Goal: Book appointment/travel/reservation

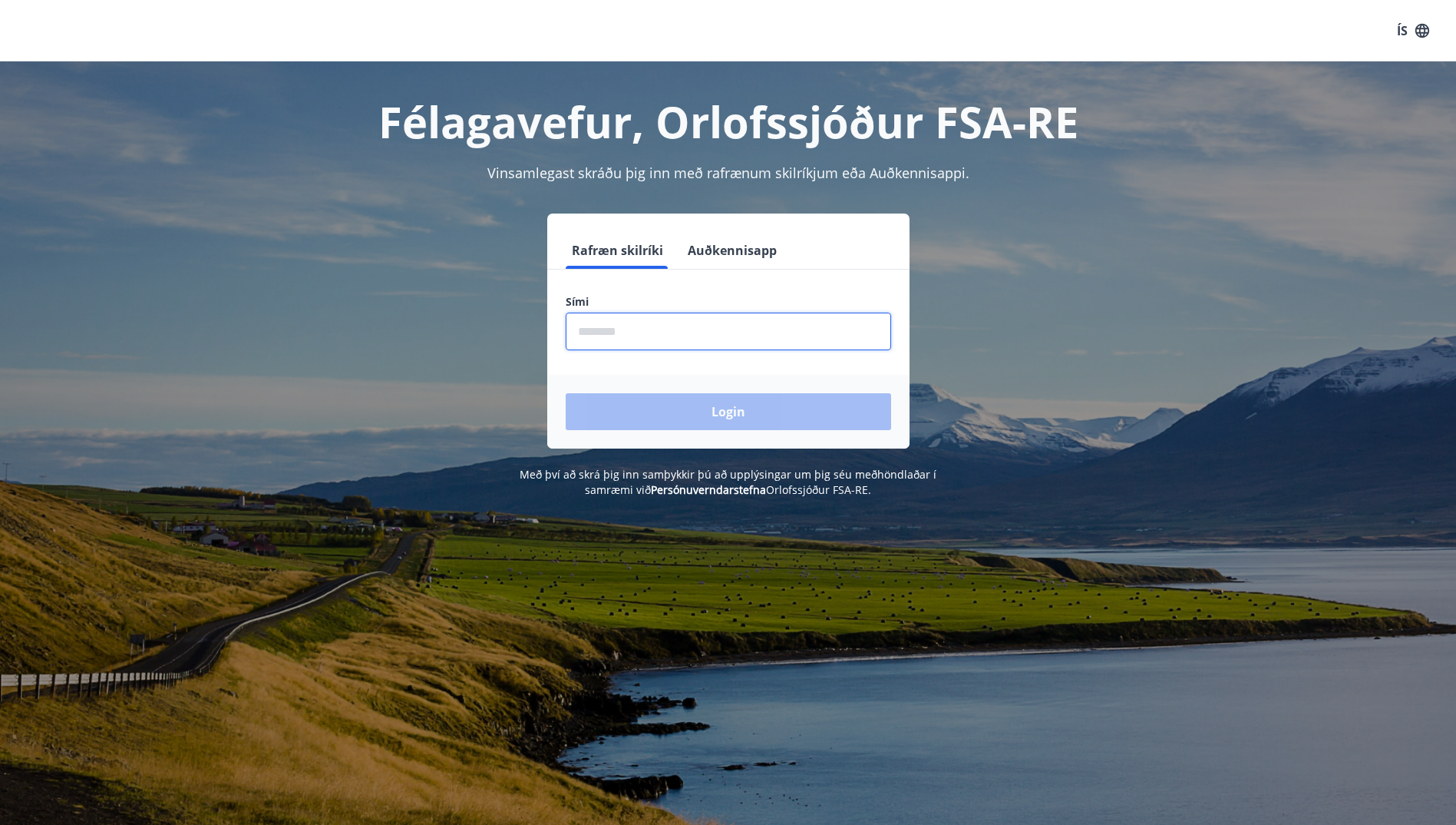
click at [597, 328] on input "phone" at bounding box center [728, 331] width 326 height 37
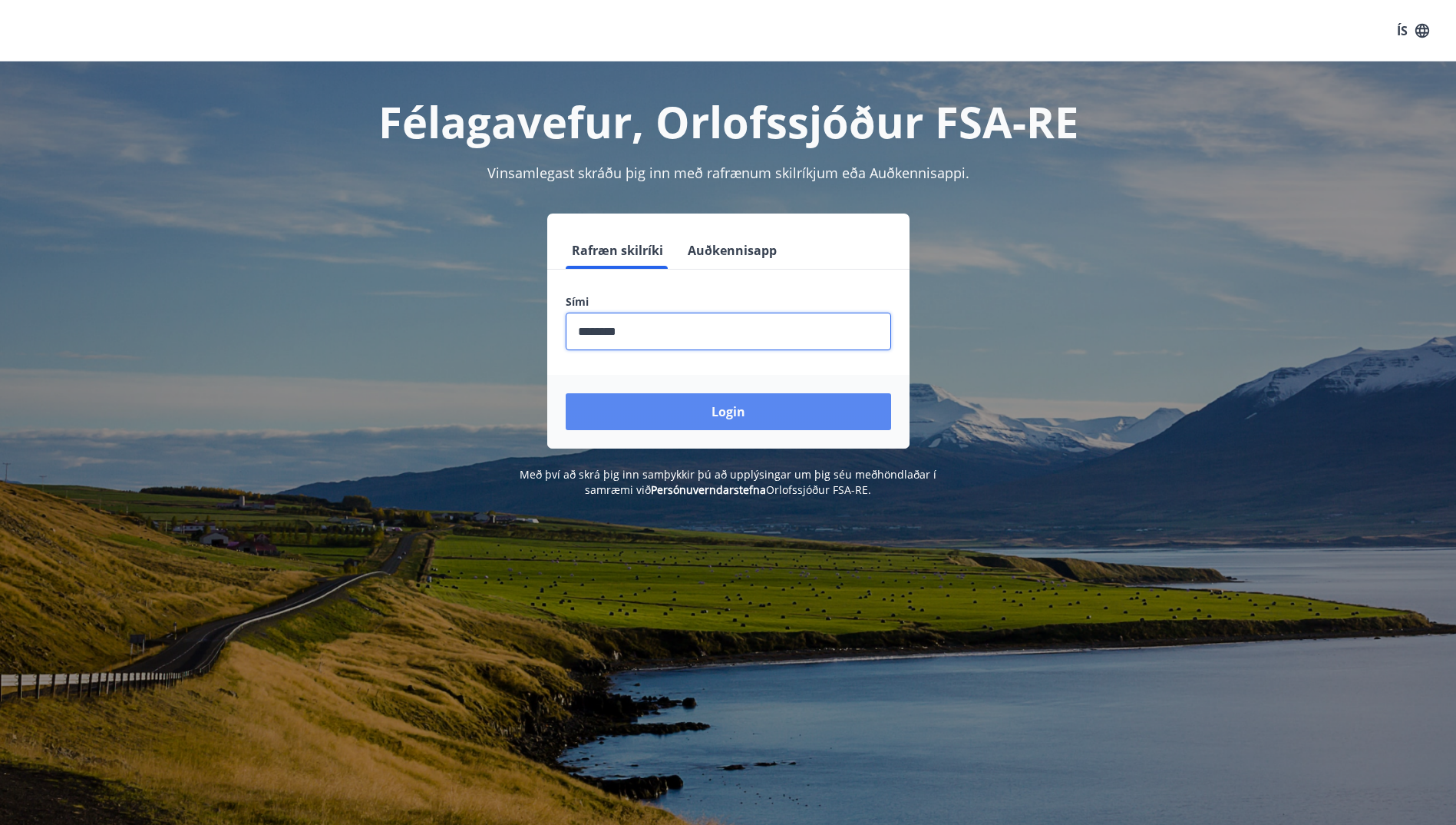
type input "********"
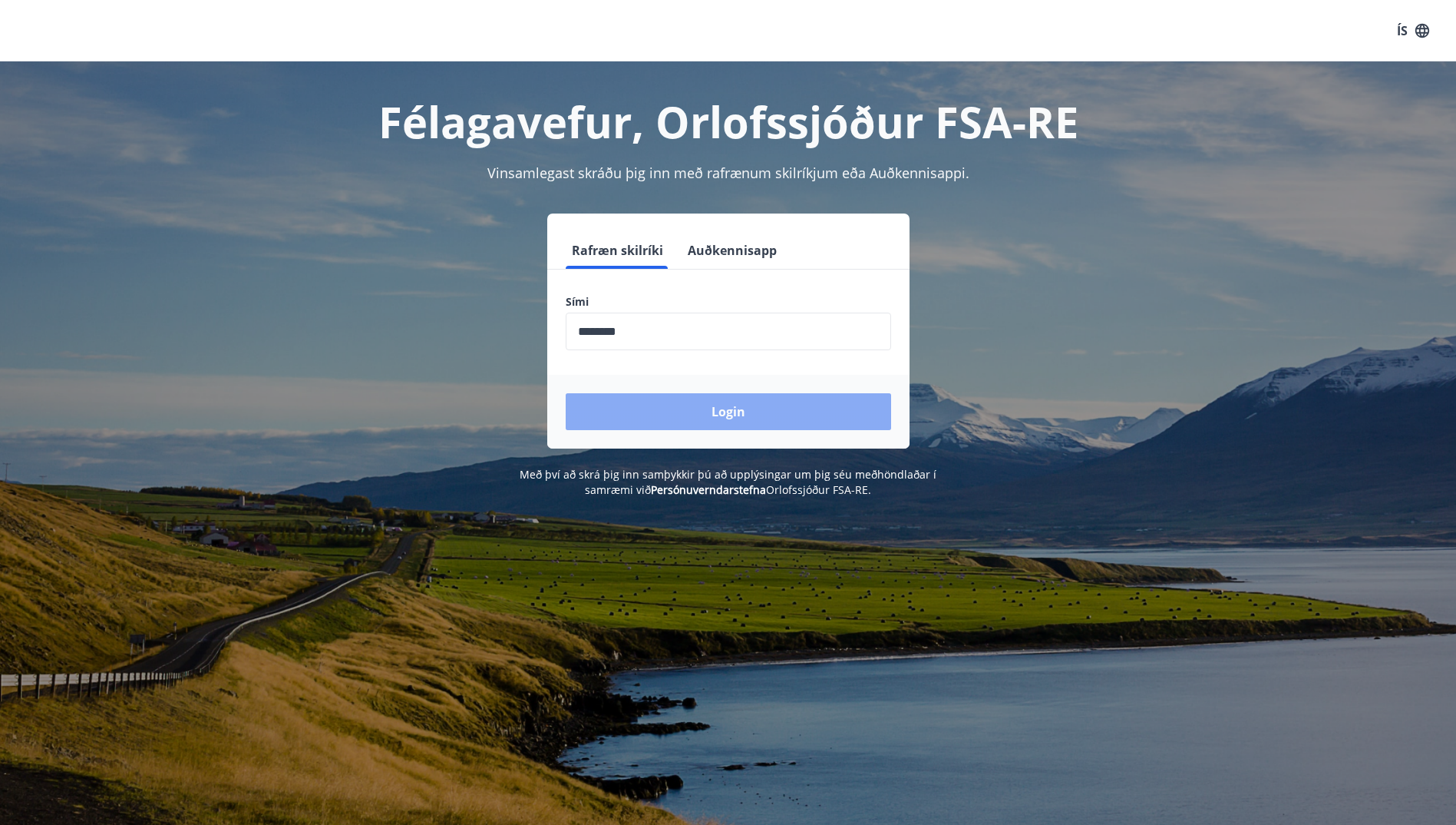
click at [733, 405] on button "Login" at bounding box center [728, 412] width 326 height 37
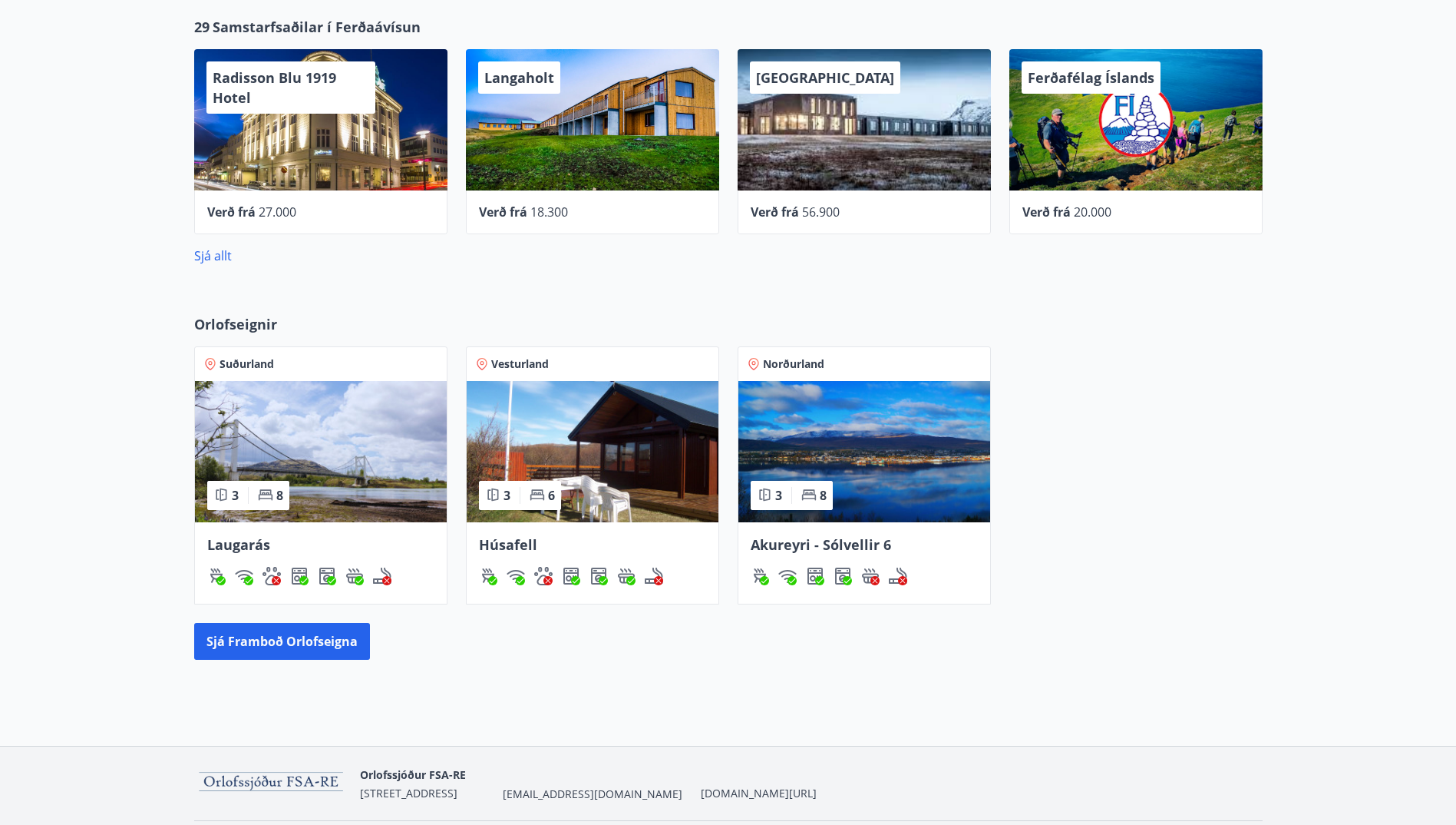
scroll to position [691, 0]
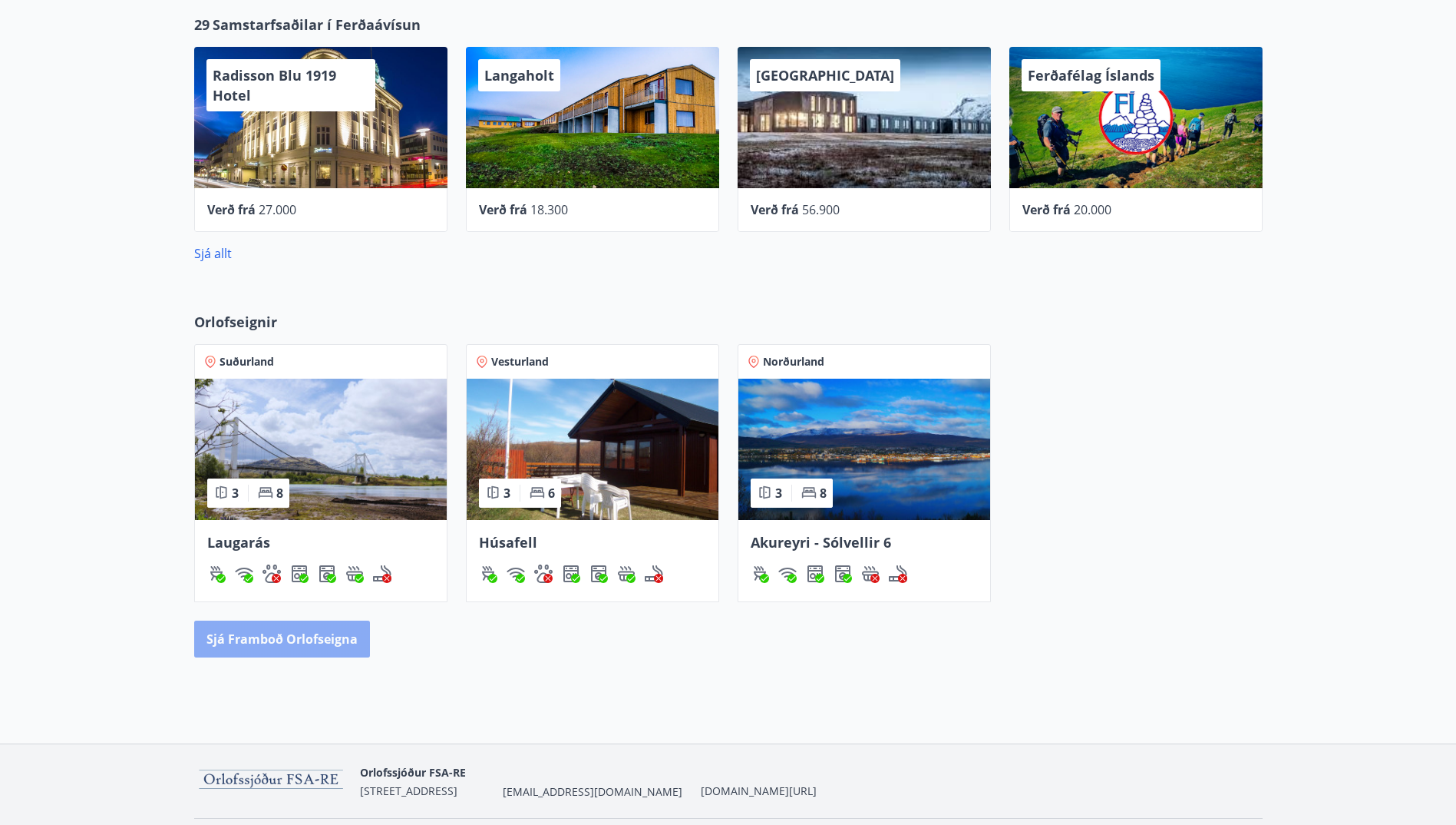
click at [295, 632] on button "Sjá framboð orlofseigna" at bounding box center [282, 639] width 176 height 37
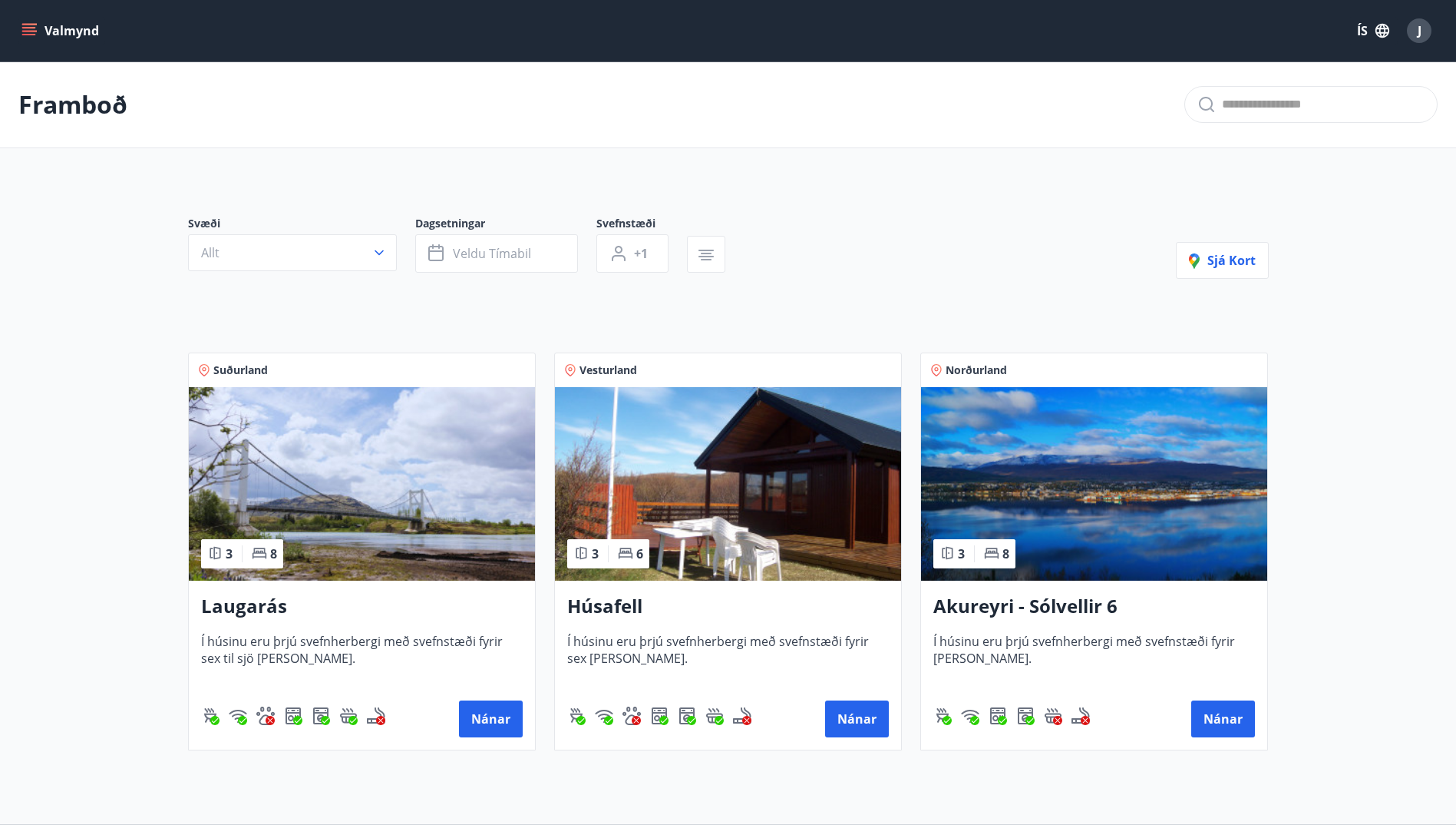
click at [336, 500] on img at bounding box center [362, 484] width 347 height 193
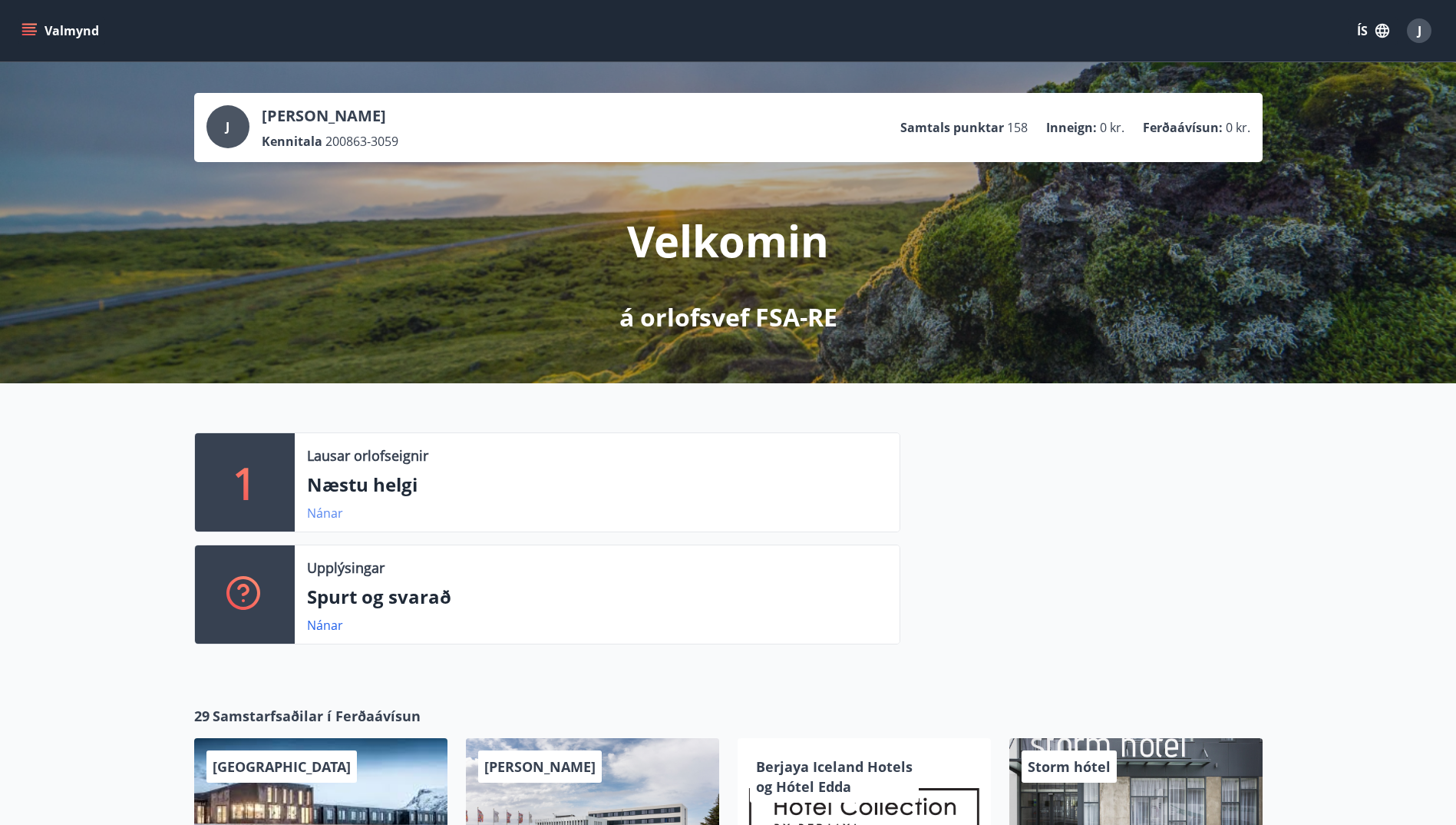
click at [327, 506] on link "Nánar" at bounding box center [326, 513] width 36 height 17
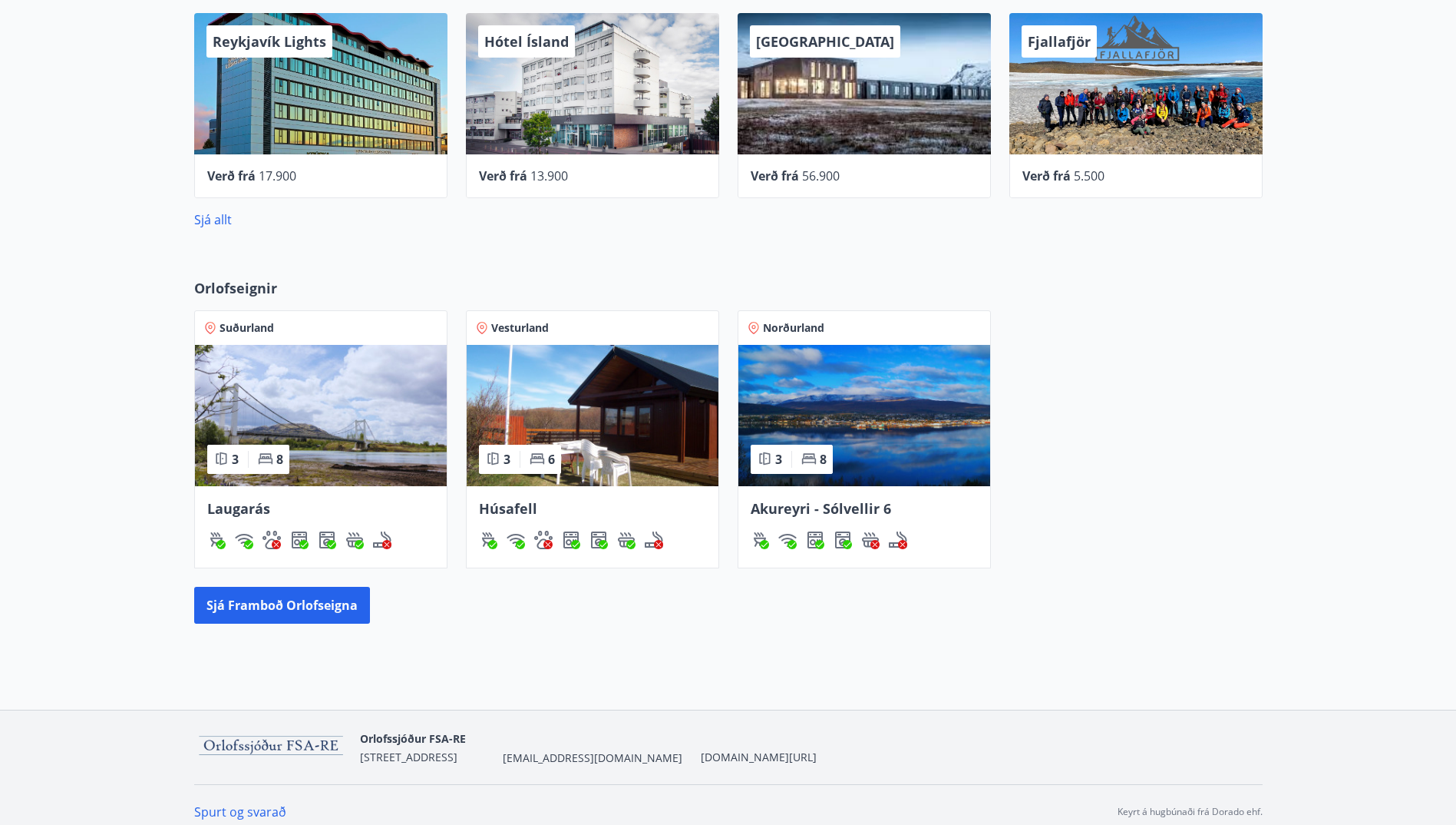
scroll to position [739, 0]
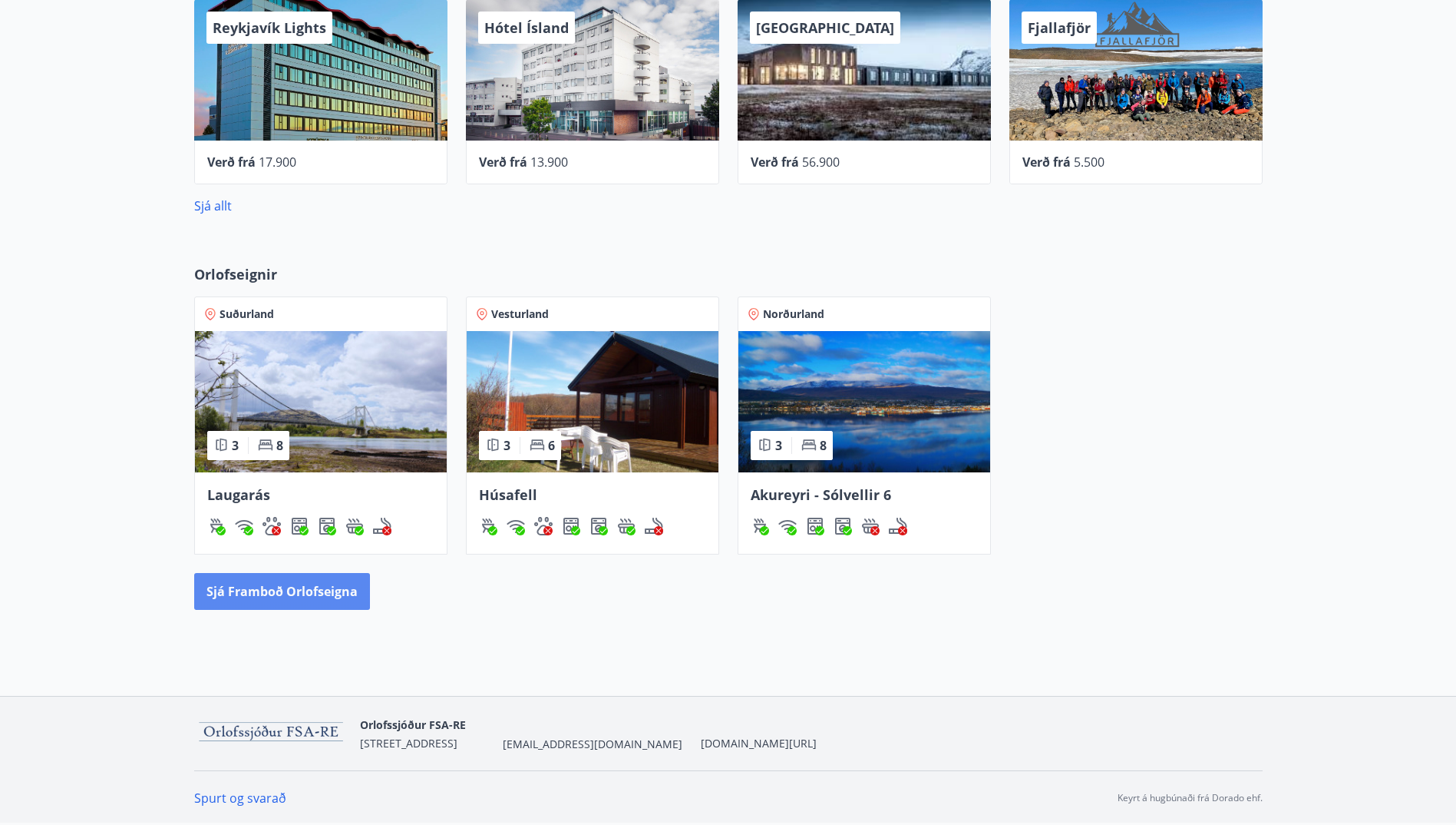
click at [307, 589] on button "Sjá framboð orlofseigna" at bounding box center [282, 591] width 176 height 37
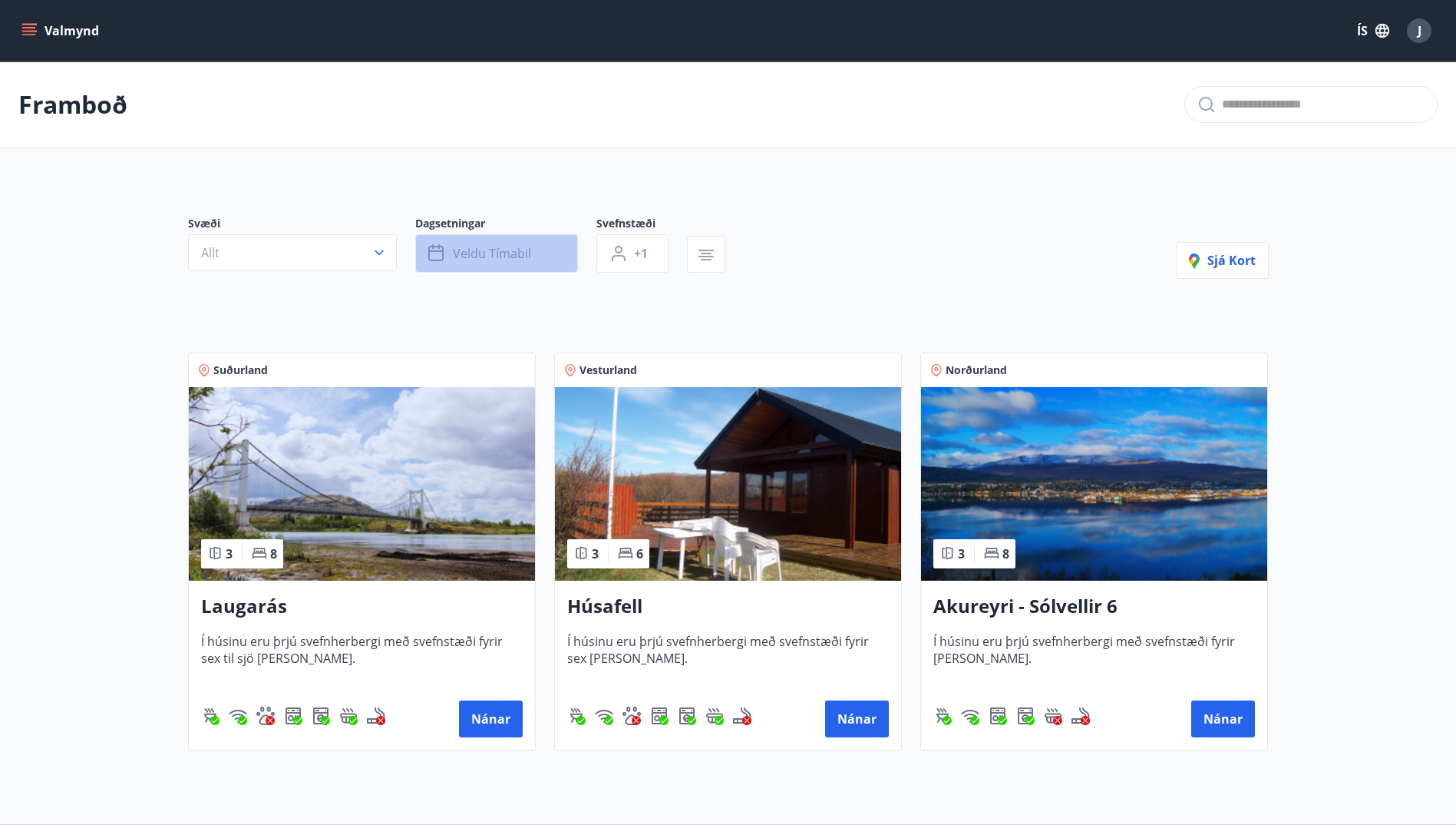
click at [478, 252] on span "Veldu tímabil" at bounding box center [493, 253] width 78 height 17
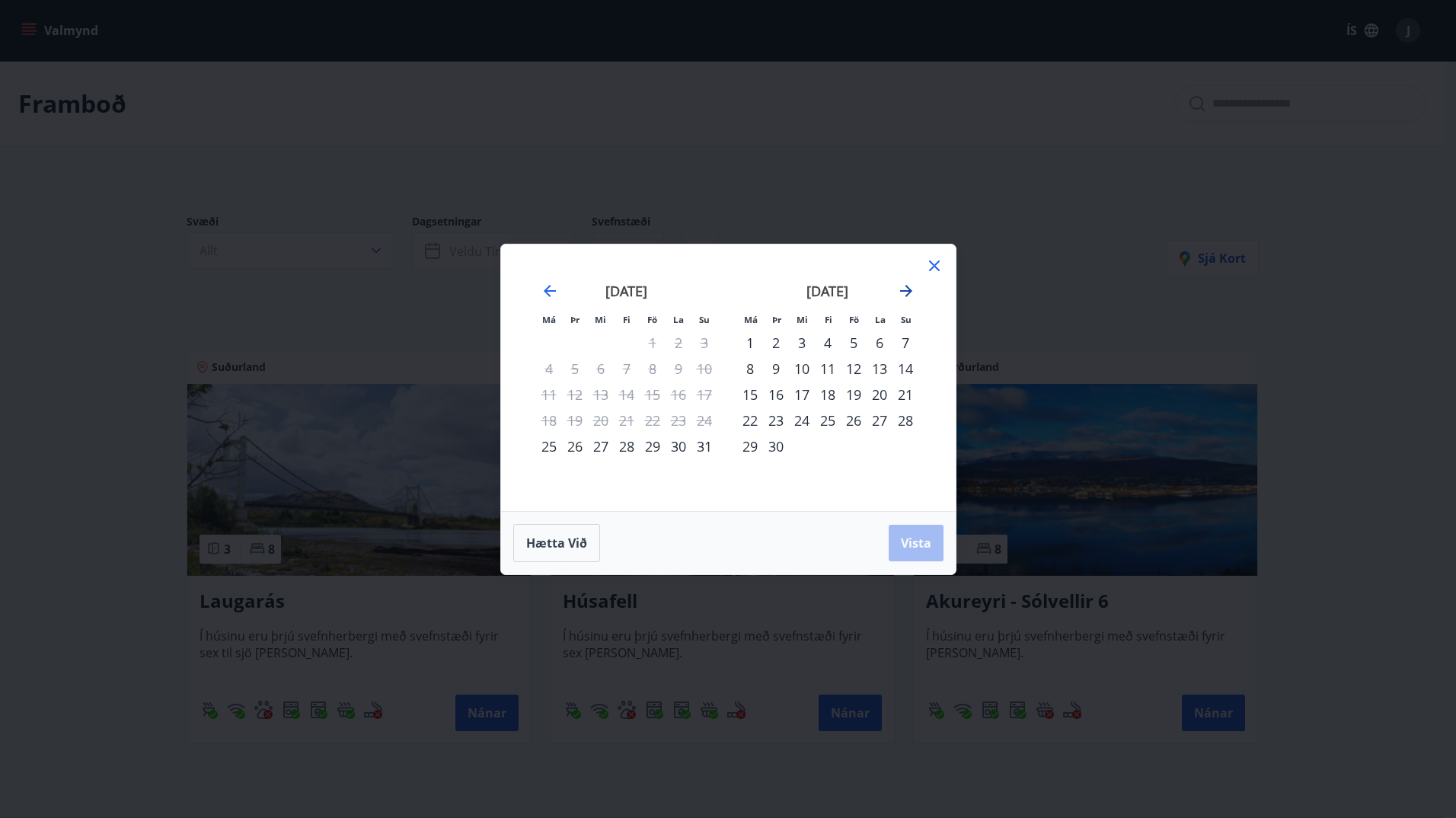
click at [906, 290] on icon "Move forward to switch to the next month." at bounding box center [906, 290] width 12 height 12
click at [804, 339] on div "1" at bounding box center [802, 342] width 26 height 26
click at [908, 286] on icon "Move forward to switch to the next month." at bounding box center [906, 290] width 12 height 12
click at [804, 443] on div "31" at bounding box center [802, 446] width 26 height 26
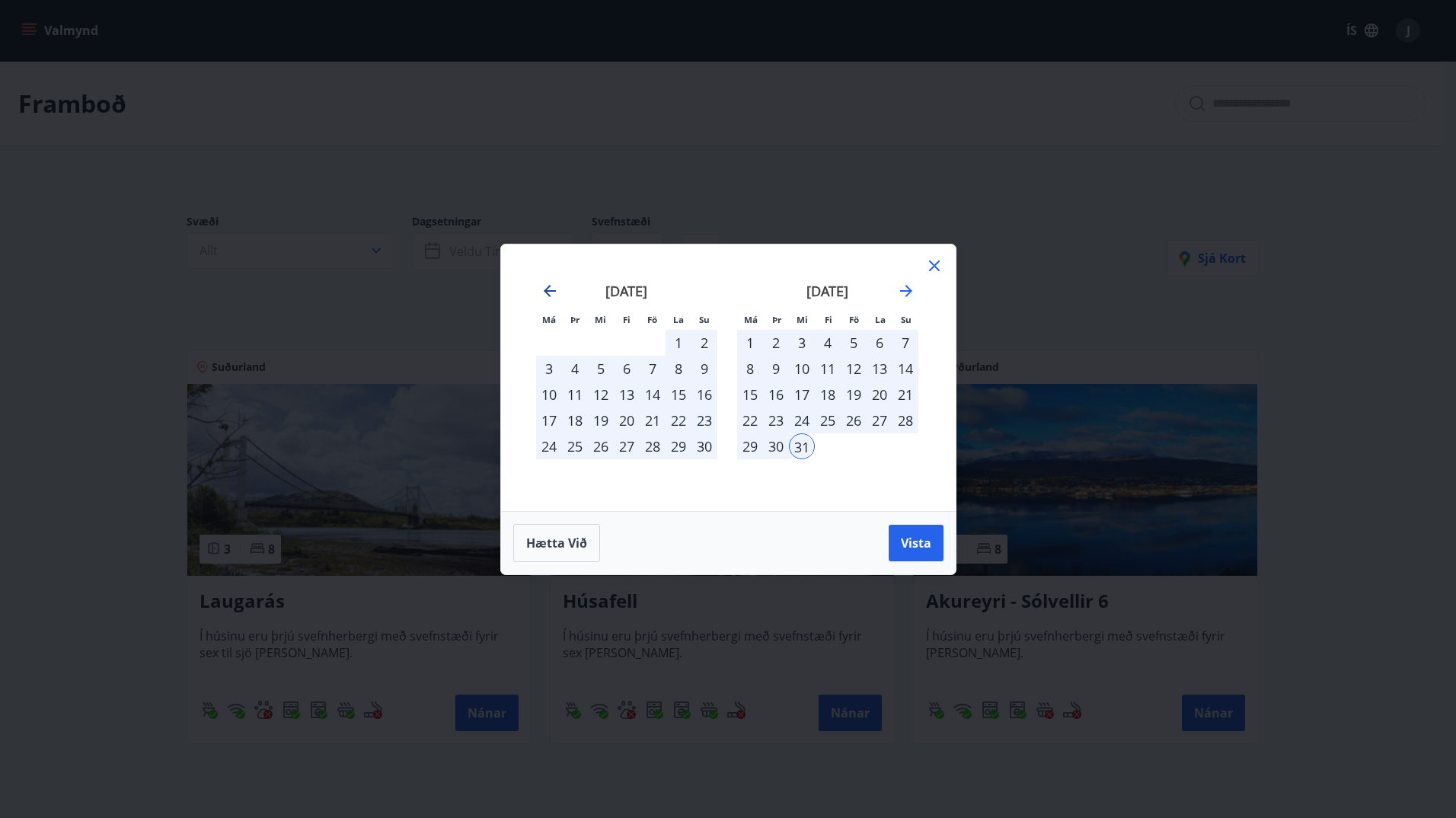
click at [548, 290] on icon "Move backward to switch to the previous month." at bounding box center [550, 290] width 18 height 18
click at [917, 535] on span "Vista" at bounding box center [917, 543] width 31 height 17
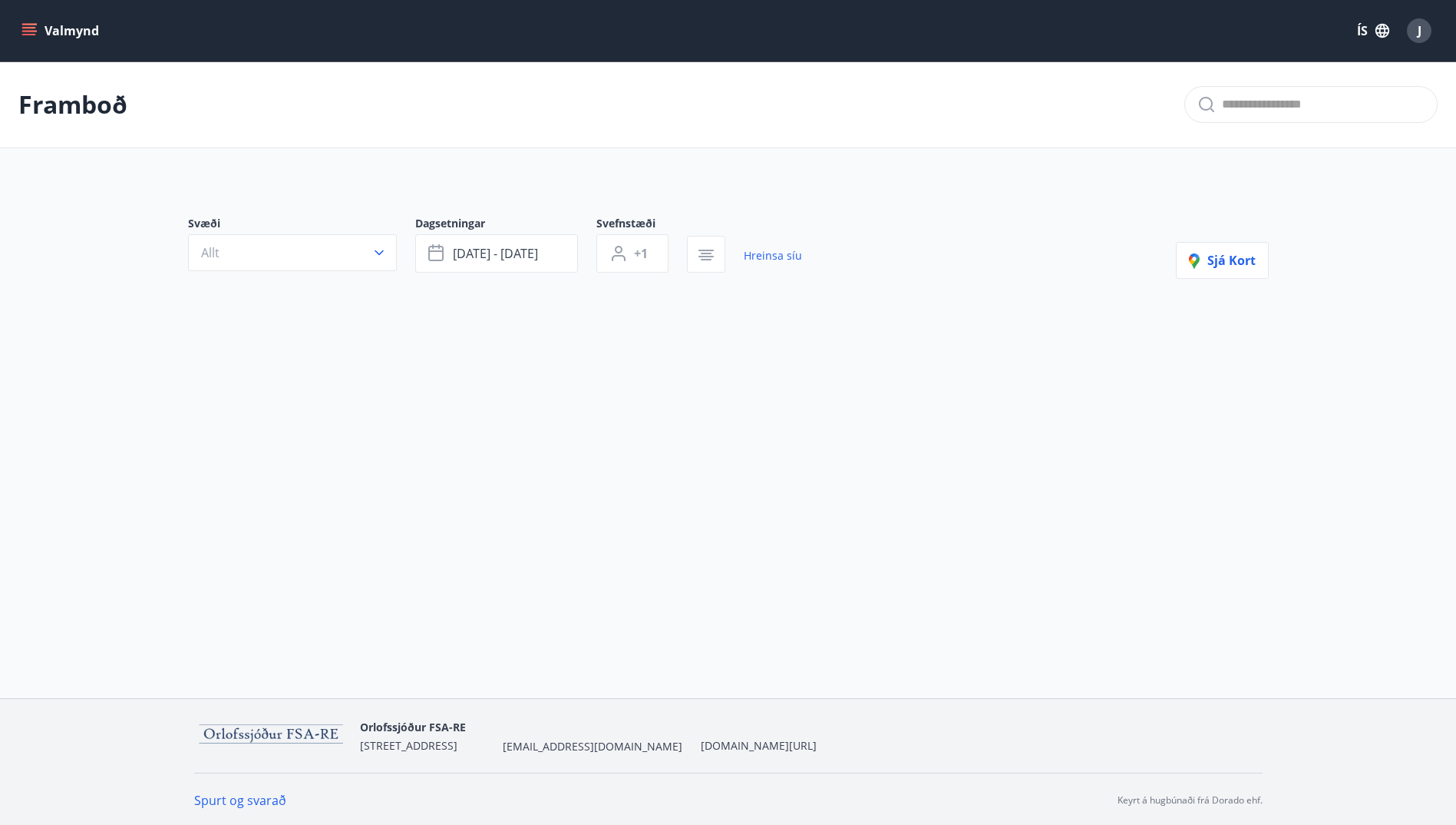
click at [370, 380] on div "Framboð Svæði Allt Dagsetningar [DATE] - [DATE] Svefnstæði +1 Hreinsa síu Sjá k…" at bounding box center [728, 244] width 1456 height 365
click at [377, 253] on icon "button" at bounding box center [380, 253] width 9 height 5
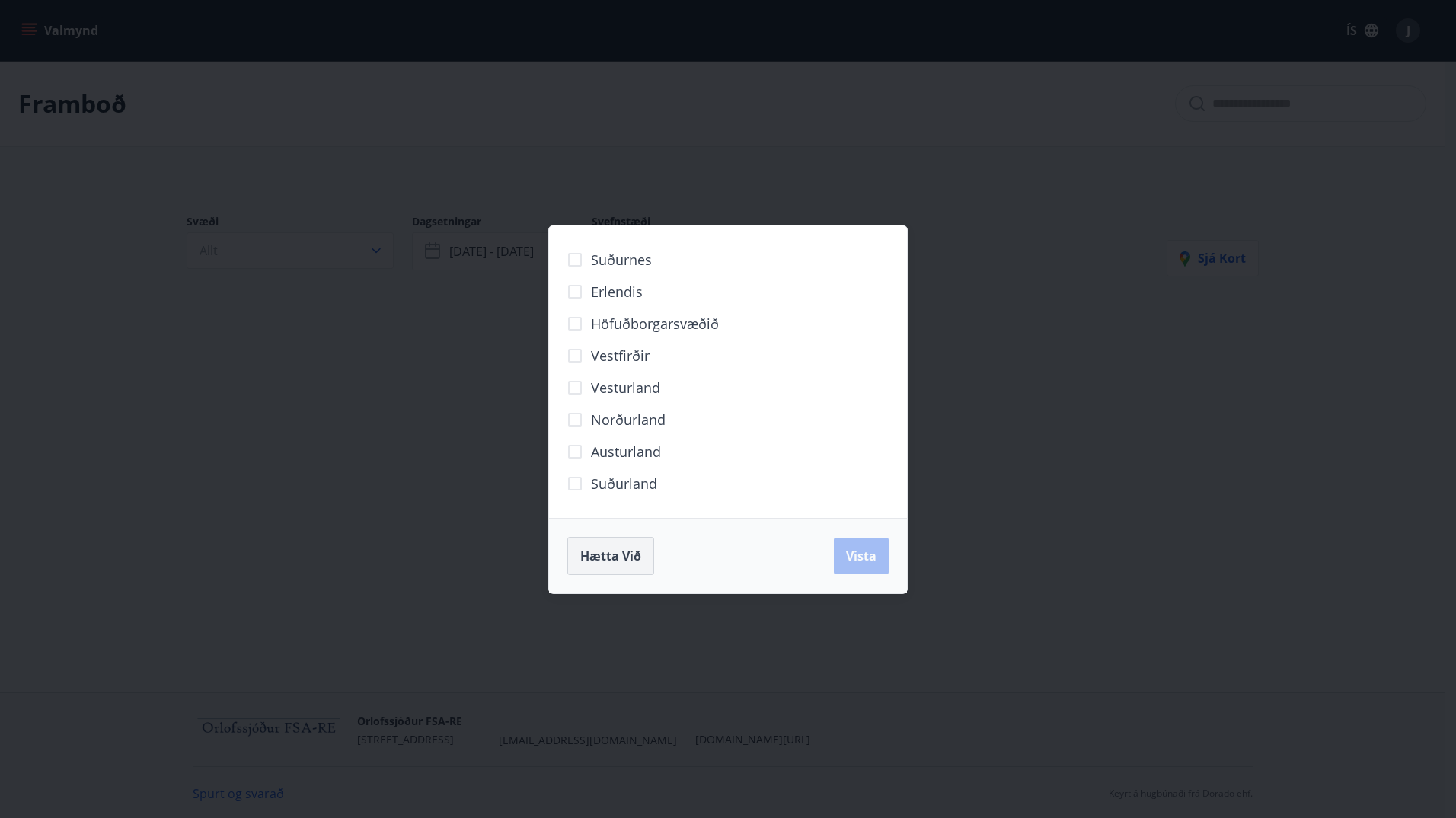
click at [614, 556] on span "Hætta við" at bounding box center [610, 556] width 61 height 17
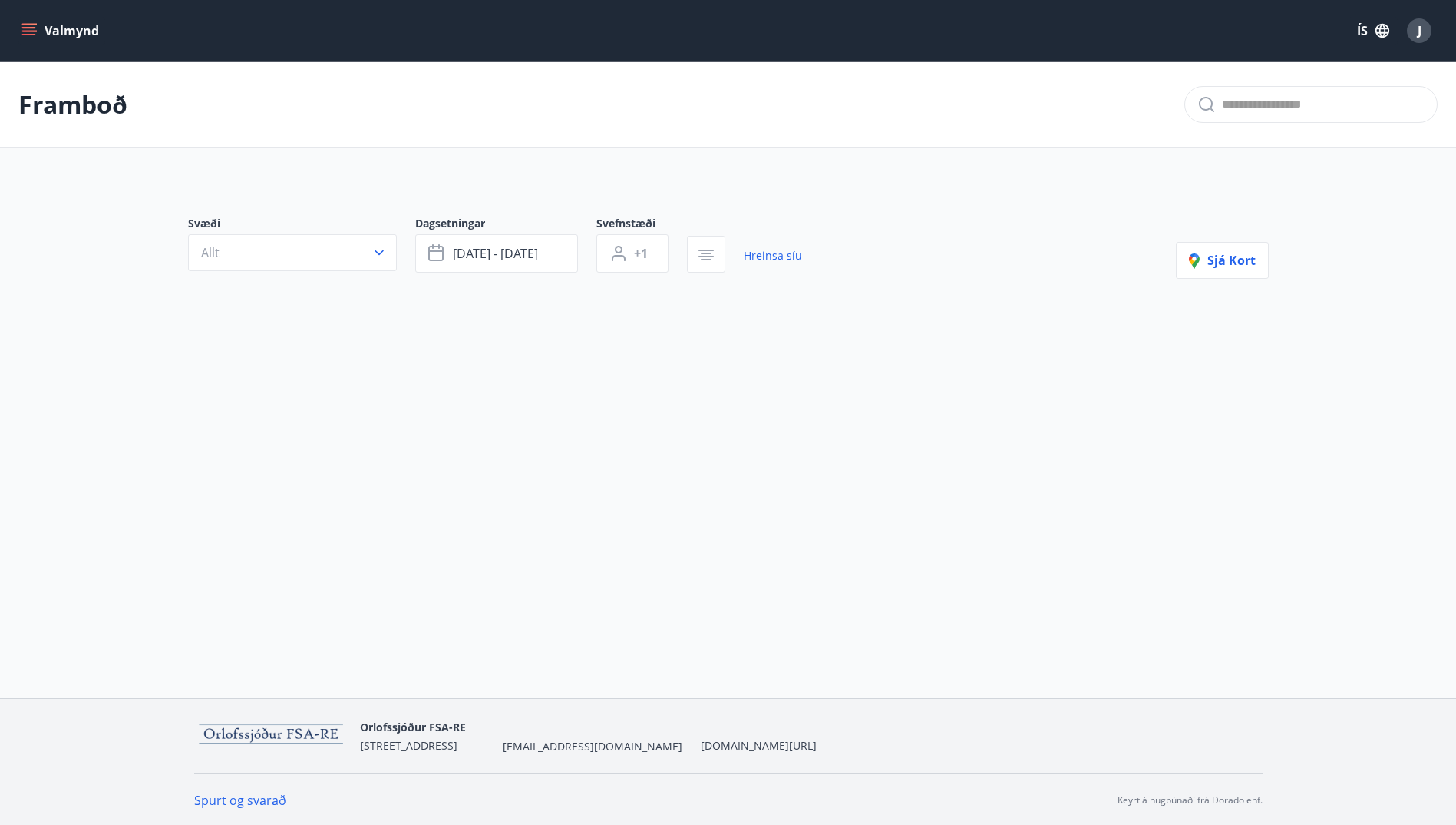
click at [444, 386] on div "Framboð Svæði Allt Dagsetningar [DATE] - [DATE] Svefnstæði +1 Hreinsa síu Sjá k…" at bounding box center [728, 244] width 1456 height 365
click at [766, 252] on link "Hreinsa síu" at bounding box center [773, 256] width 58 height 34
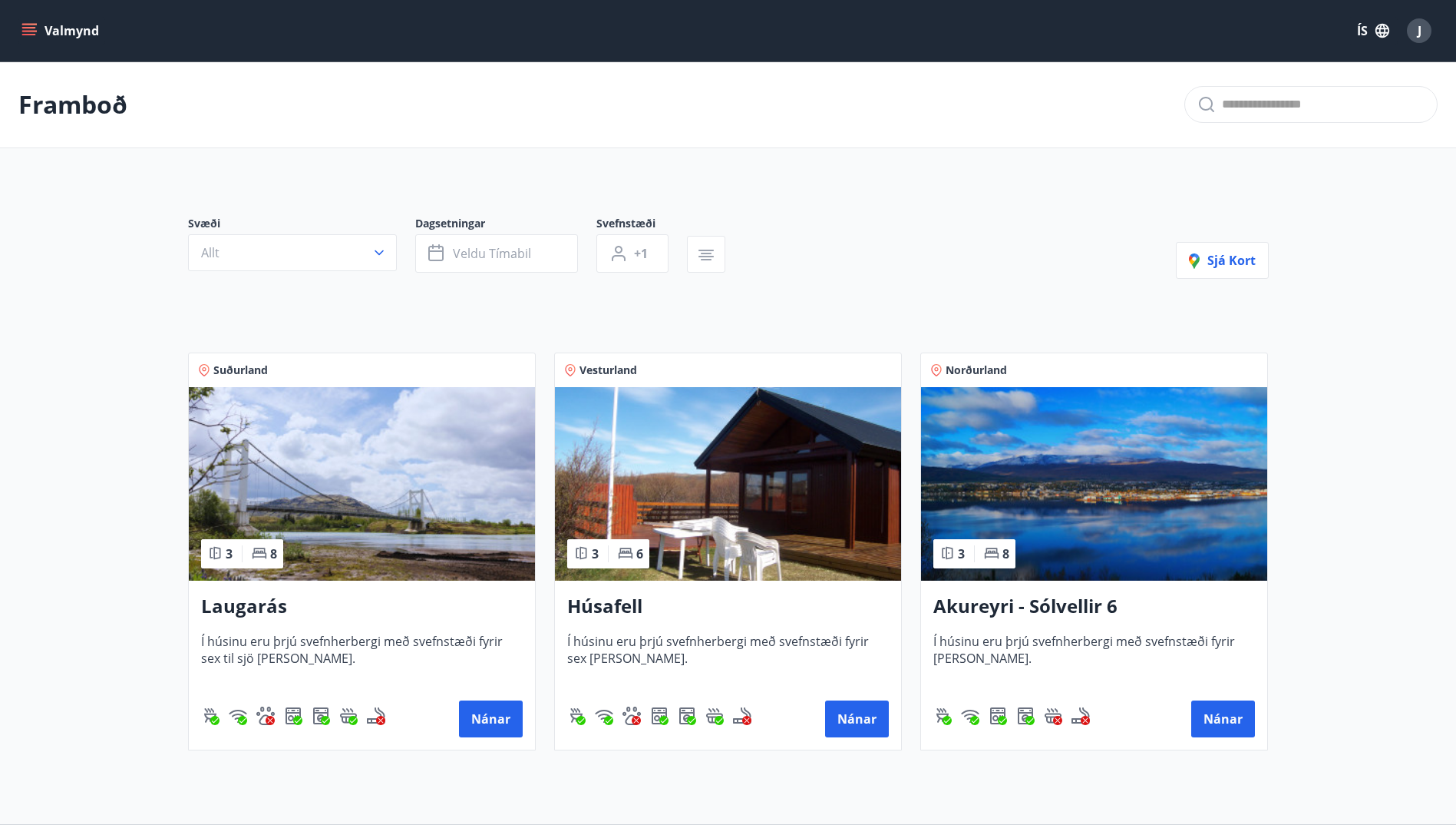
click at [81, 337] on main "Framboð Svæði Allt Dagsetningar Veldu tímabil Svefnstæði +1 Sjá kort Suðurland …" at bounding box center [728, 412] width 1456 height 701
click at [27, 25] on icon "menu" at bounding box center [30, 25] width 17 height 2
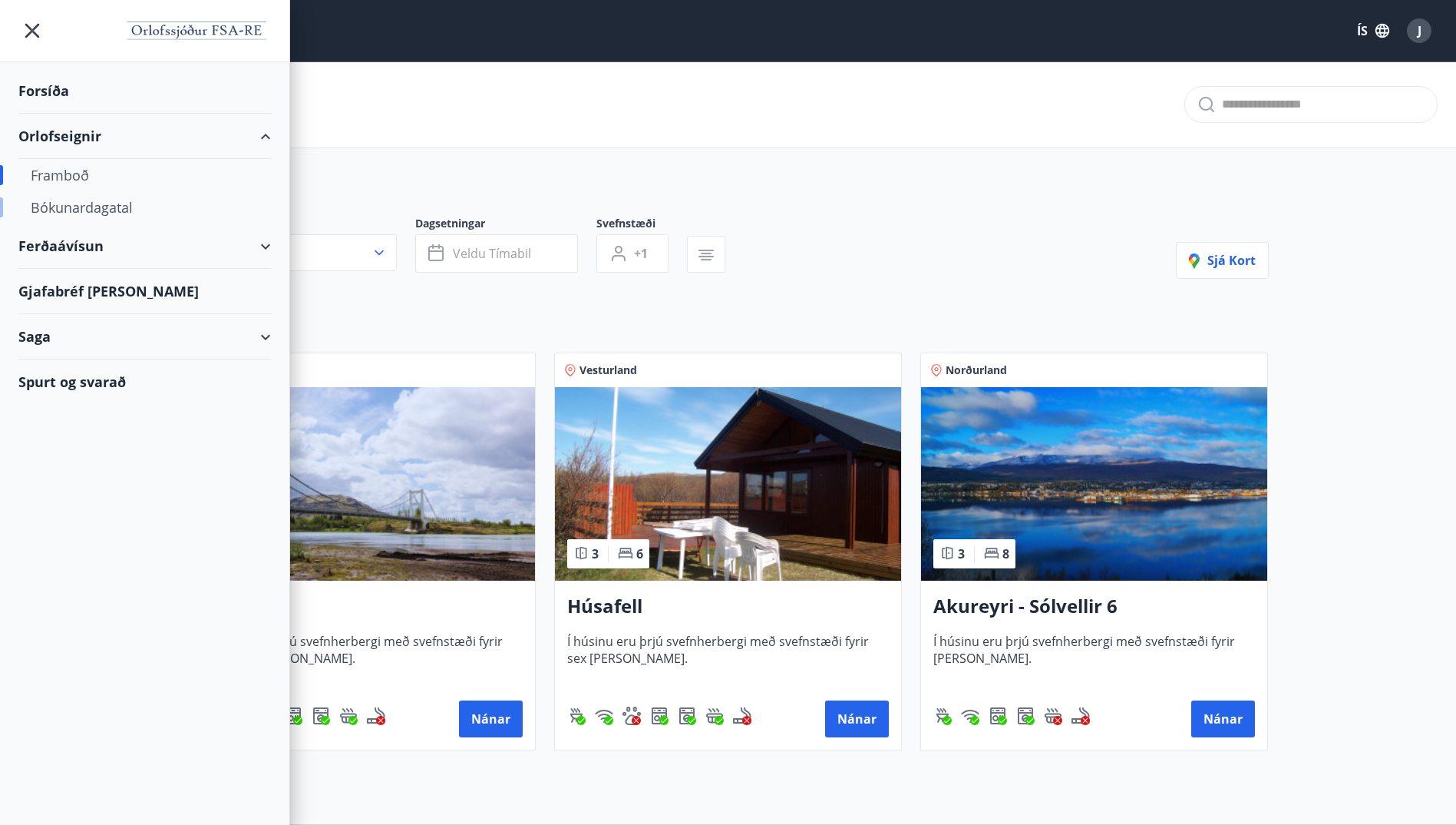
click at [90, 203] on div "Bókunardagatal" at bounding box center [145, 207] width 228 height 32
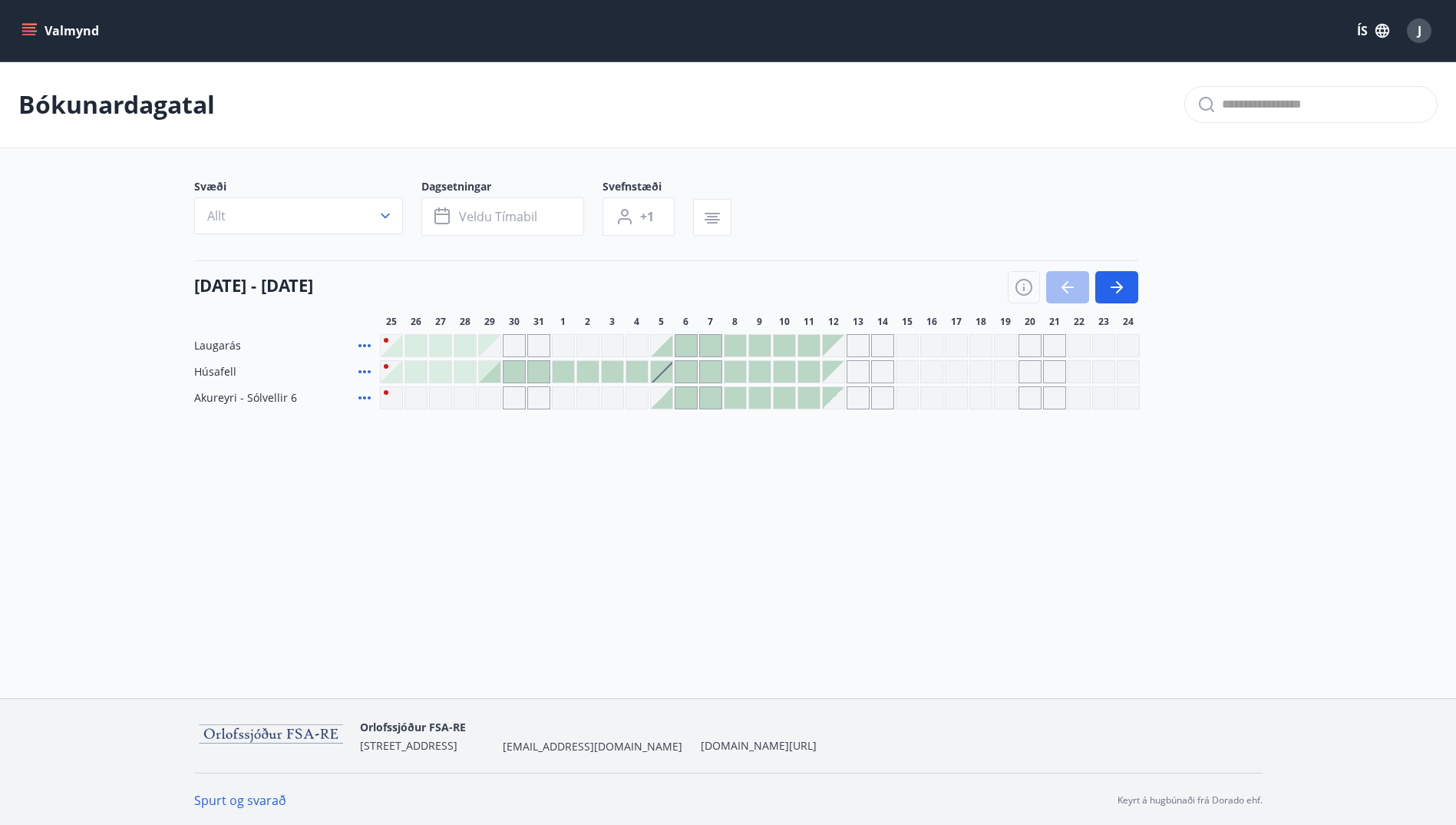
click at [856, 370] on div "Gráir dagar eru ekki bókanlegir" at bounding box center [858, 371] width 23 height 23
click at [687, 370] on div at bounding box center [687, 372] width 22 height 22
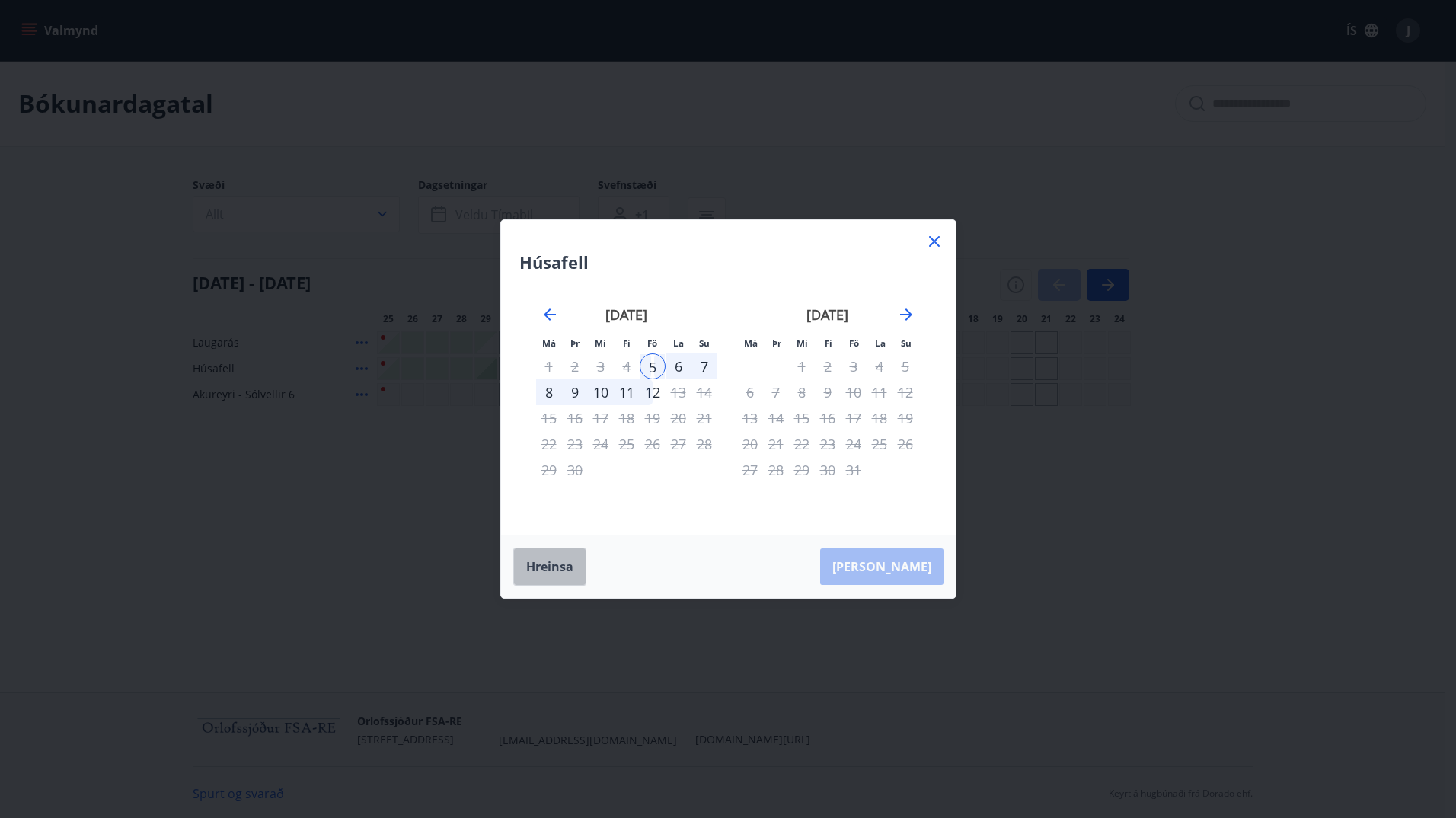
click at [550, 569] on button "Hreinsa" at bounding box center [549, 566] width 73 height 38
click at [551, 567] on button "Hreinsa" at bounding box center [549, 566] width 73 height 38
click at [932, 243] on icon at bounding box center [935, 242] width 11 height 11
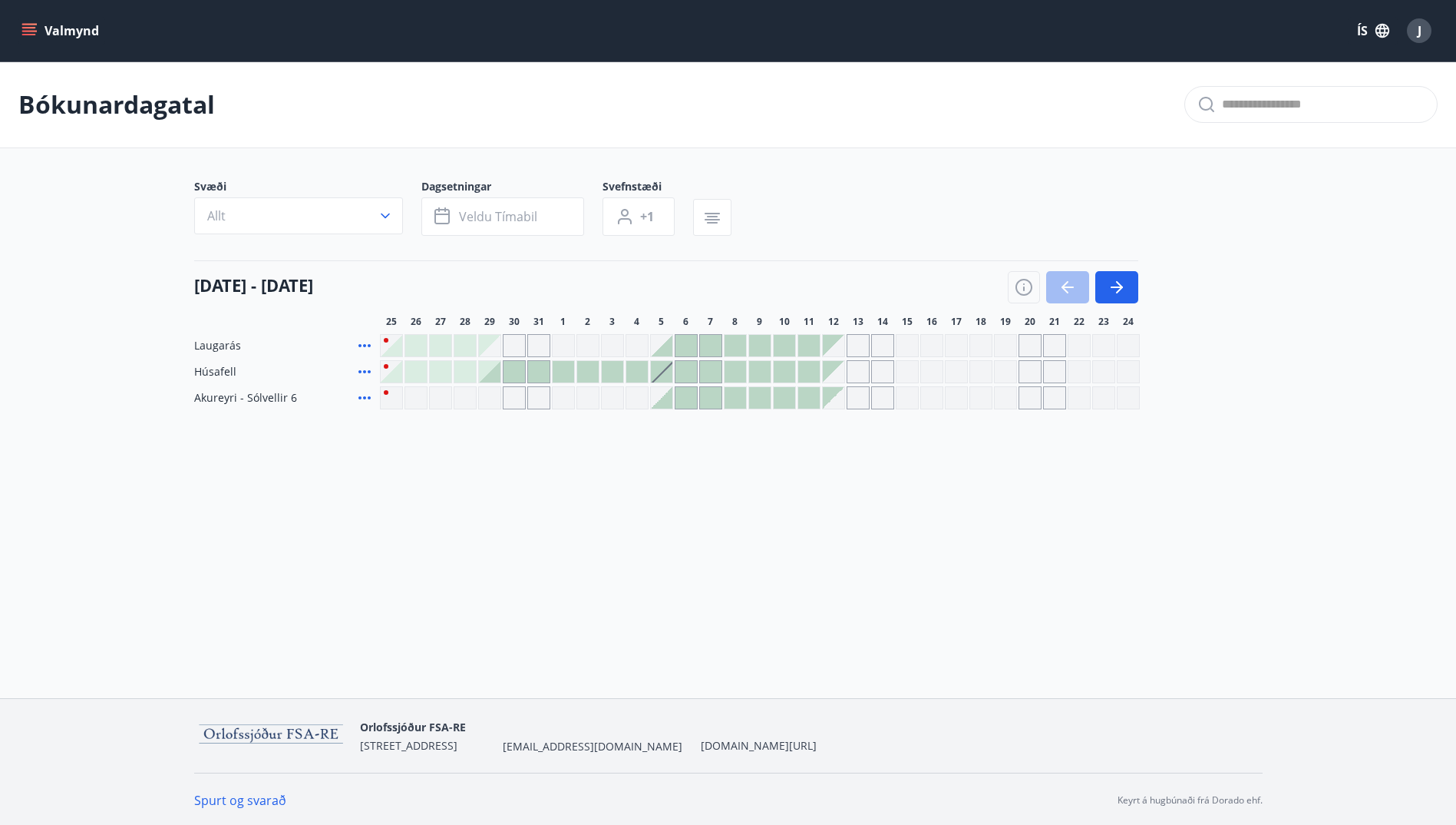
click at [596, 347] on div "Gráir dagar eru ekki bókanlegir" at bounding box center [588, 345] width 23 height 23
click at [1119, 284] on icon "button" at bounding box center [1117, 287] width 18 height 18
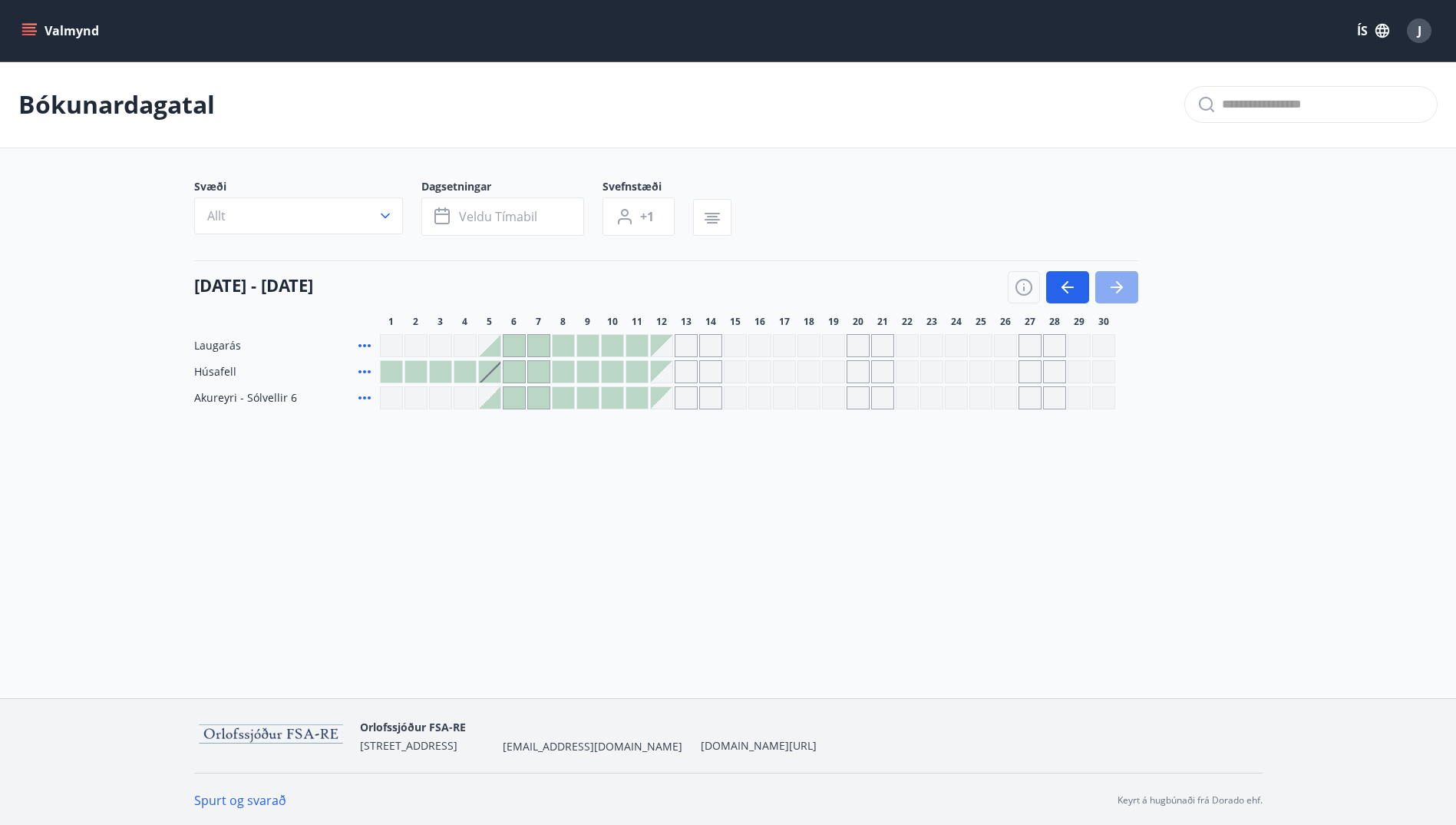
click at [1119, 284] on icon "button" at bounding box center [1117, 287] width 18 height 18
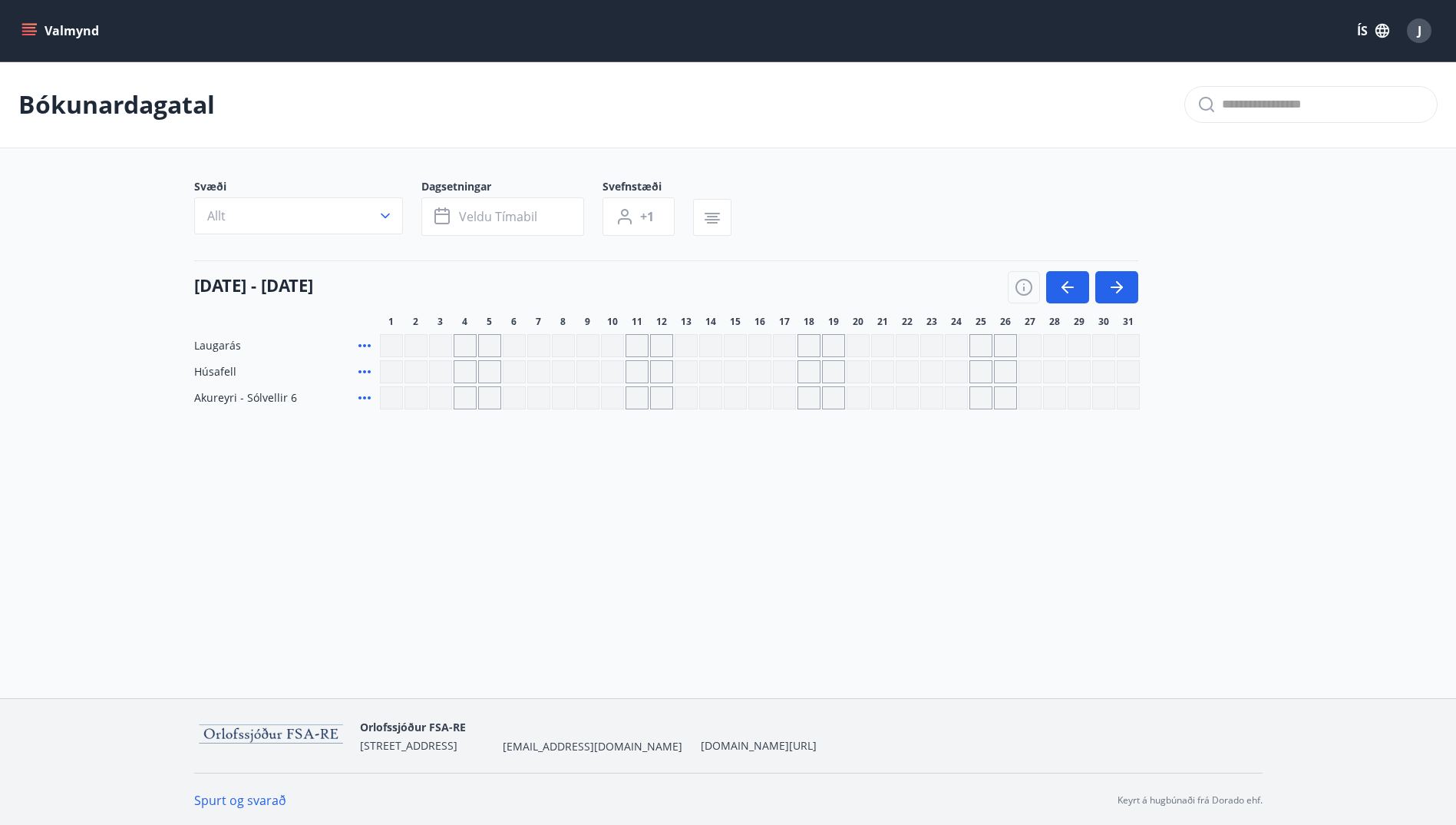
click at [535, 371] on div "Gráir dagar eru ekki bókanlegir" at bounding box center [538, 371] width 23 height 23
click at [559, 376] on div "Gráir dagar eru ekki bókanlegir" at bounding box center [563, 371] width 23 height 23
click at [588, 376] on div "Gráir dagar eru ekki bókanlegir" at bounding box center [588, 371] width 23 height 23
click at [608, 377] on div "Gráir dagar eru ekki bókanlegir" at bounding box center [612, 371] width 23 height 23
click at [540, 380] on div "Gráir dagar eru ekki bókanlegir" at bounding box center [538, 371] width 23 height 23
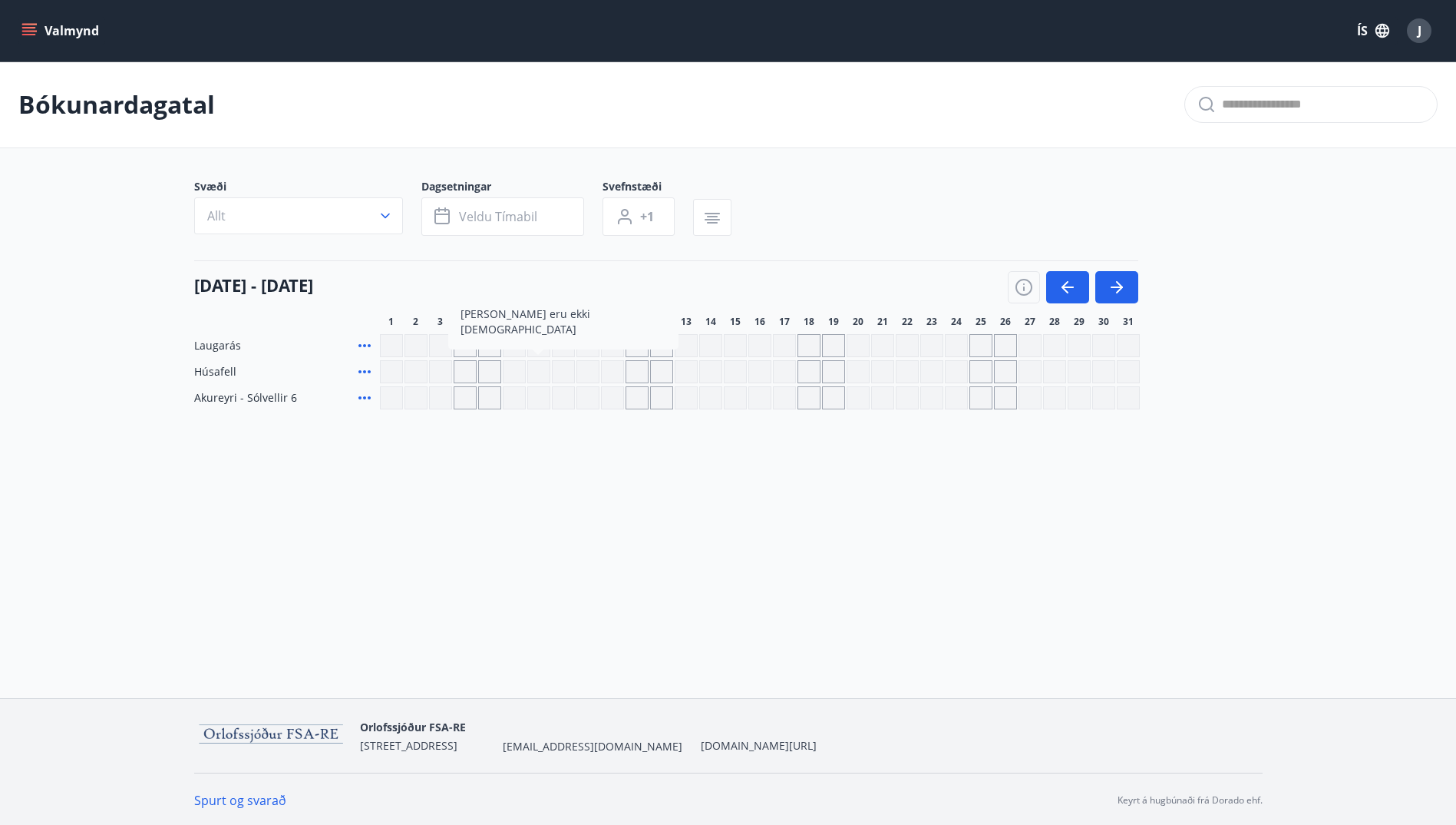
click at [569, 371] on div "Gráir dagar eru ekki bókanlegir" at bounding box center [563, 371] width 23 height 23
click at [365, 369] on icon at bounding box center [365, 371] width 18 height 18
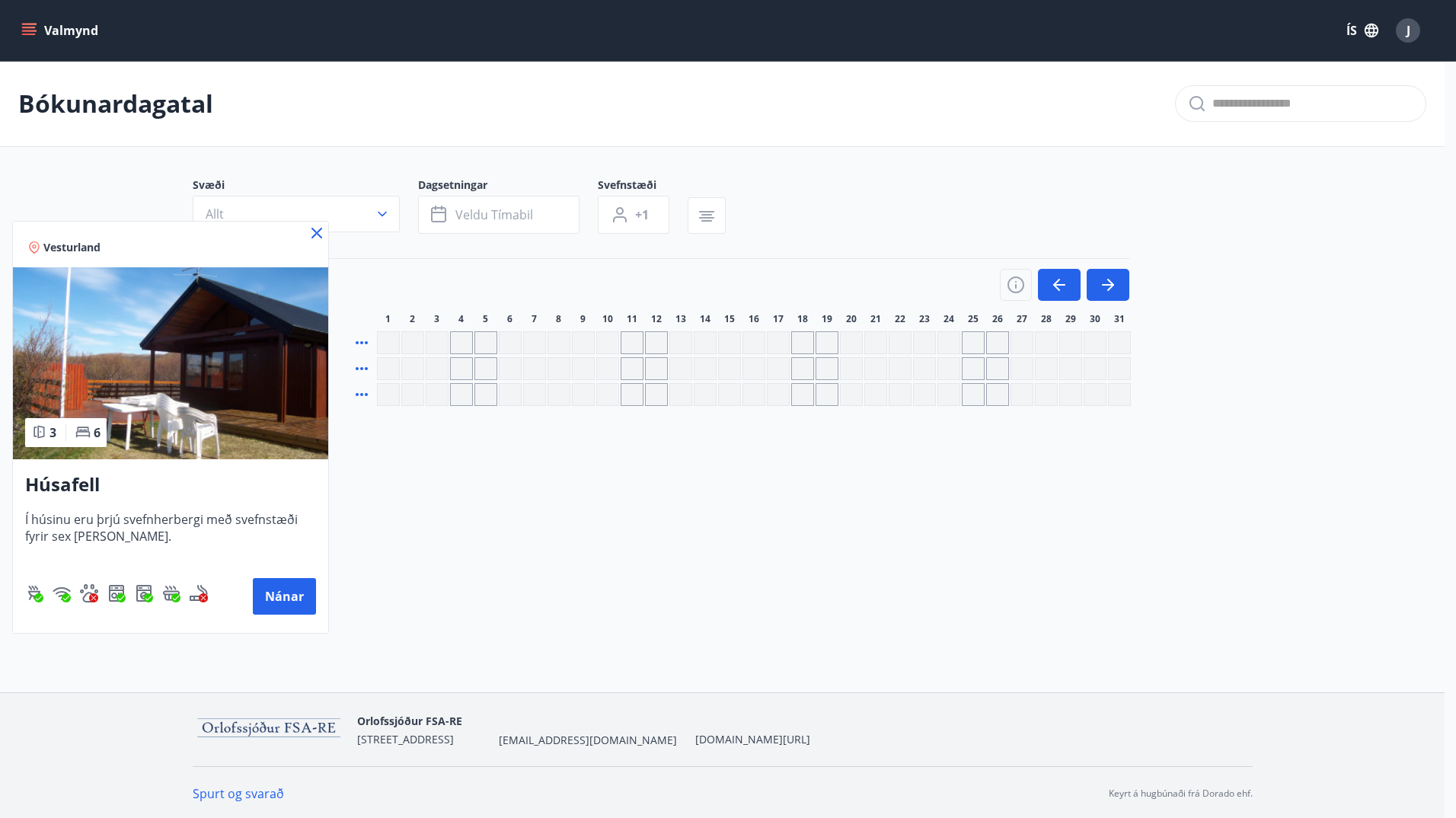
click at [405, 467] on div at bounding box center [728, 409] width 1456 height 818
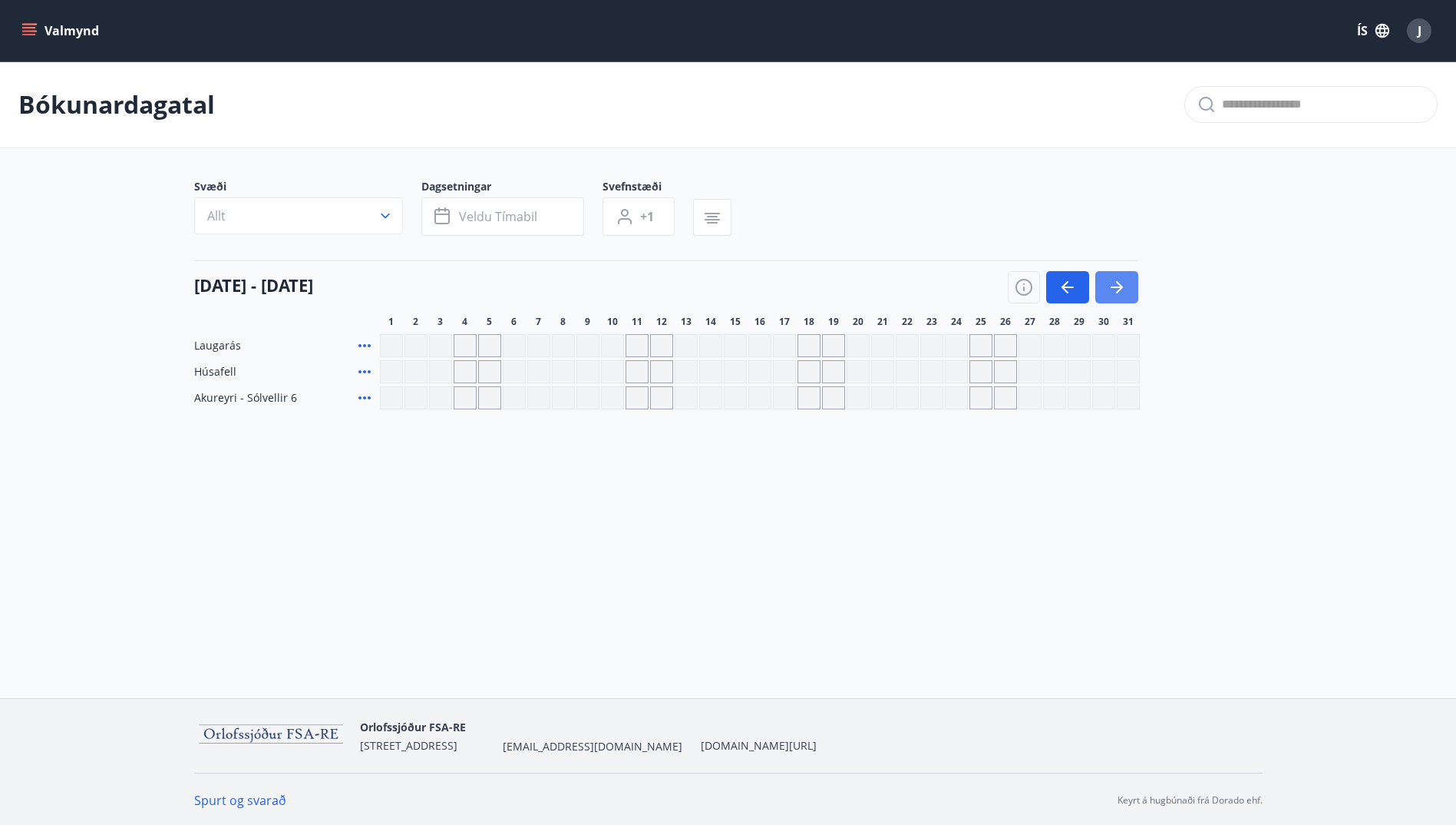
click at [1108, 285] on icon "button" at bounding box center [1117, 287] width 18 height 18
click at [1061, 284] on icon "button" at bounding box center [1068, 287] width 18 height 18
click at [1120, 282] on icon "button" at bounding box center [1117, 287] width 18 height 18
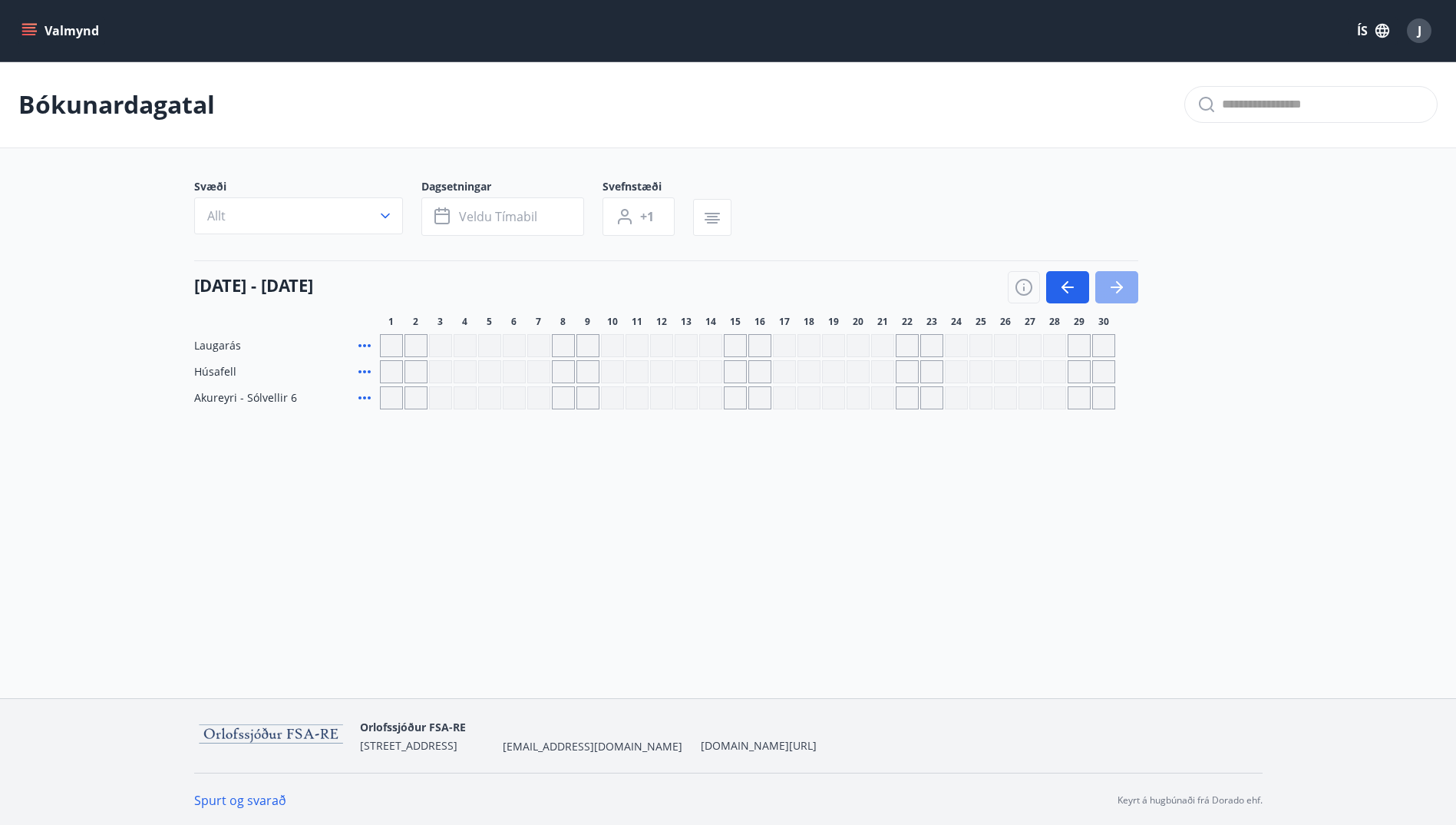
click at [1120, 282] on icon "button" at bounding box center [1117, 287] width 18 height 18
click at [1066, 284] on icon "button" at bounding box center [1066, 287] width 7 height 12
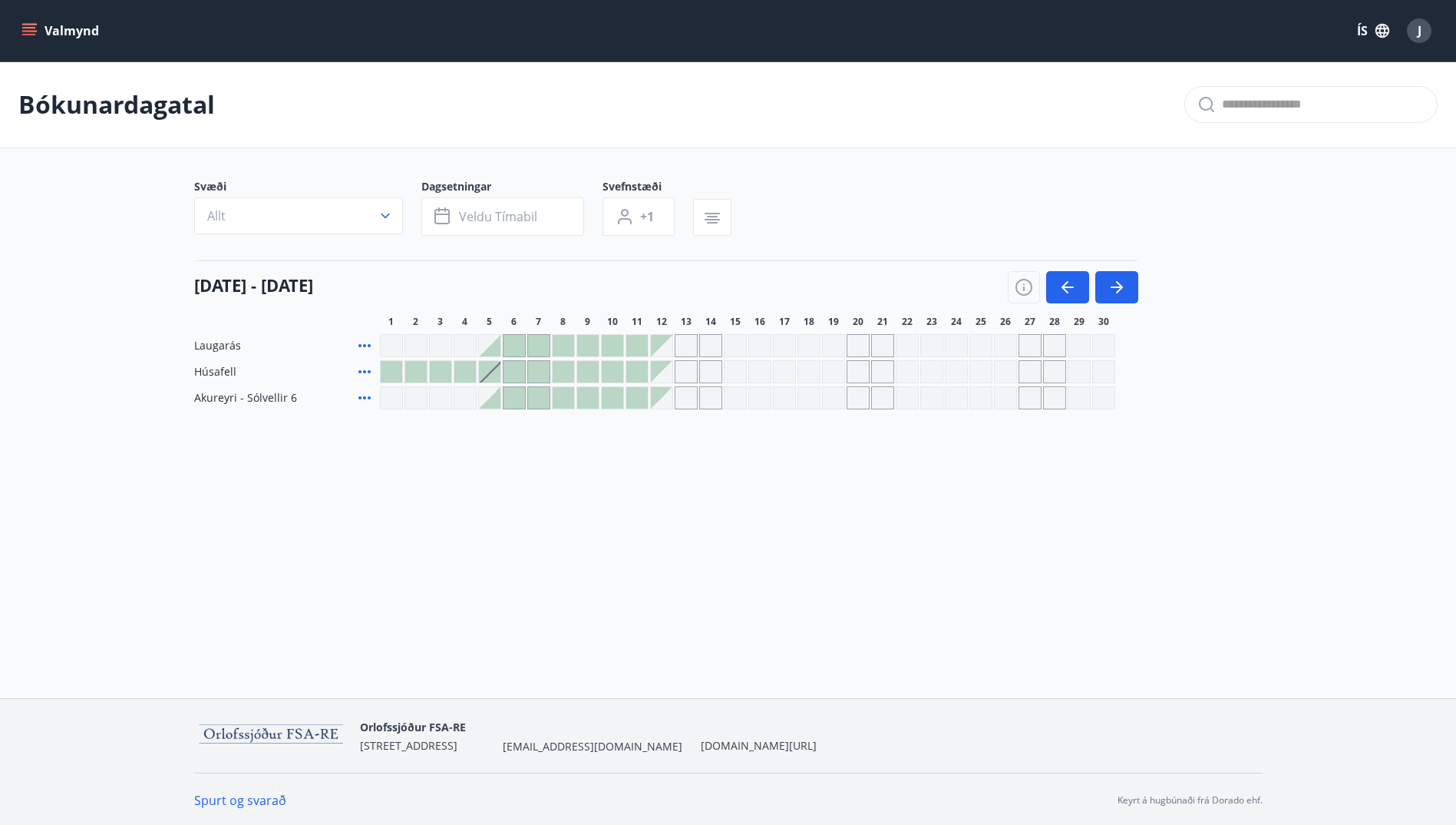
click at [676, 490] on div "Valmynd ÍS J Bókunardagatal Svæði Allt Dagsetningar Veldu tímabil Svefnstæði +1…" at bounding box center [728, 349] width 1456 height 698
click at [761, 346] on div "Gráir dagar eru ekki bókanlegir" at bounding box center [760, 345] width 23 height 23
click at [762, 344] on div "Gráir dagar eru ekki bókanlegir" at bounding box center [760, 345] width 23 height 23
click at [733, 273] on div "[DATE] - [DATE]" at bounding box center [666, 281] width 944 height 43
click at [1421, 28] on span "J" at bounding box center [1420, 30] width 4 height 17
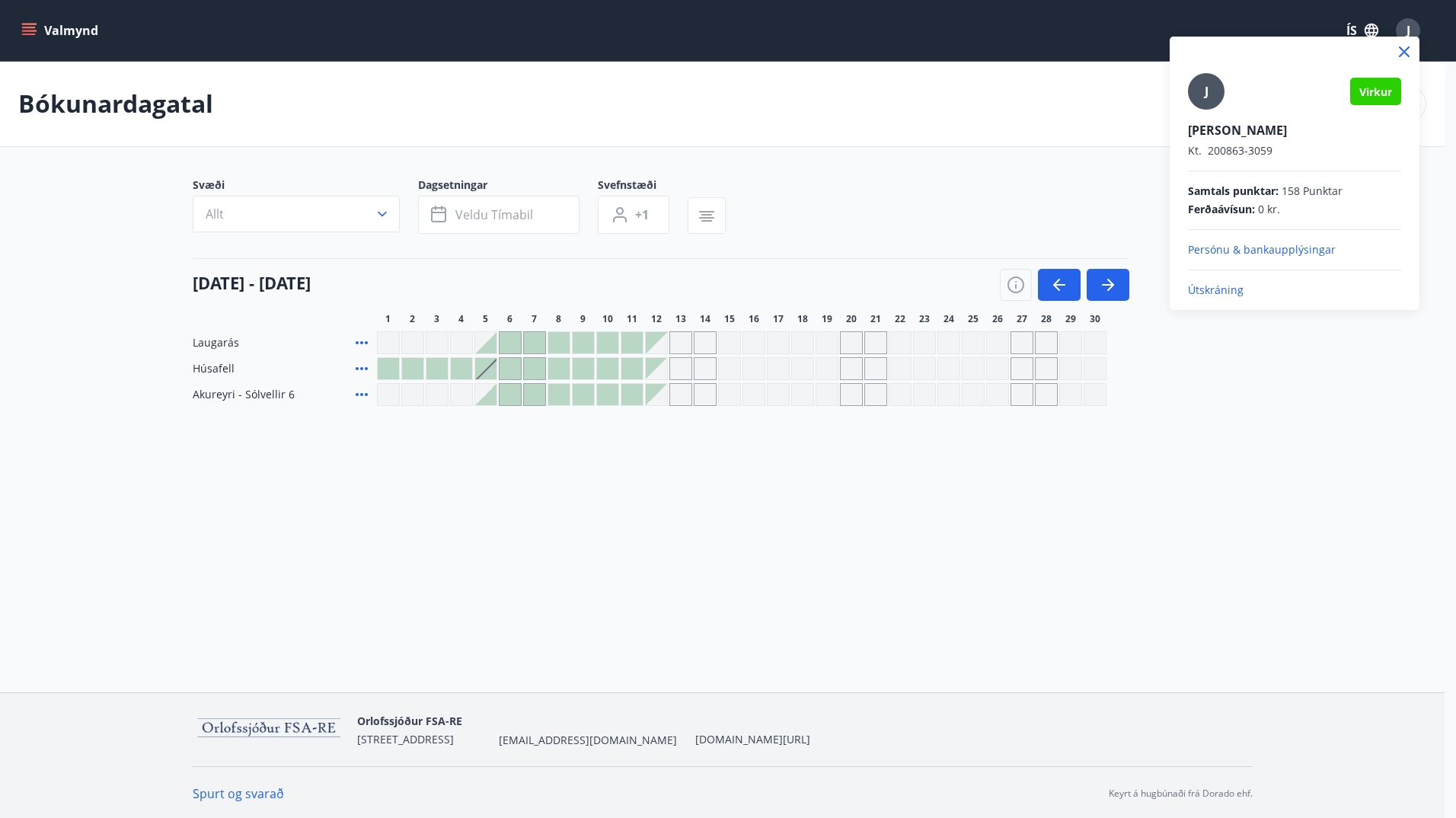
click at [1207, 289] on p "Útskráning" at bounding box center [1295, 290] width 214 height 15
